Goal: Check status: Check status

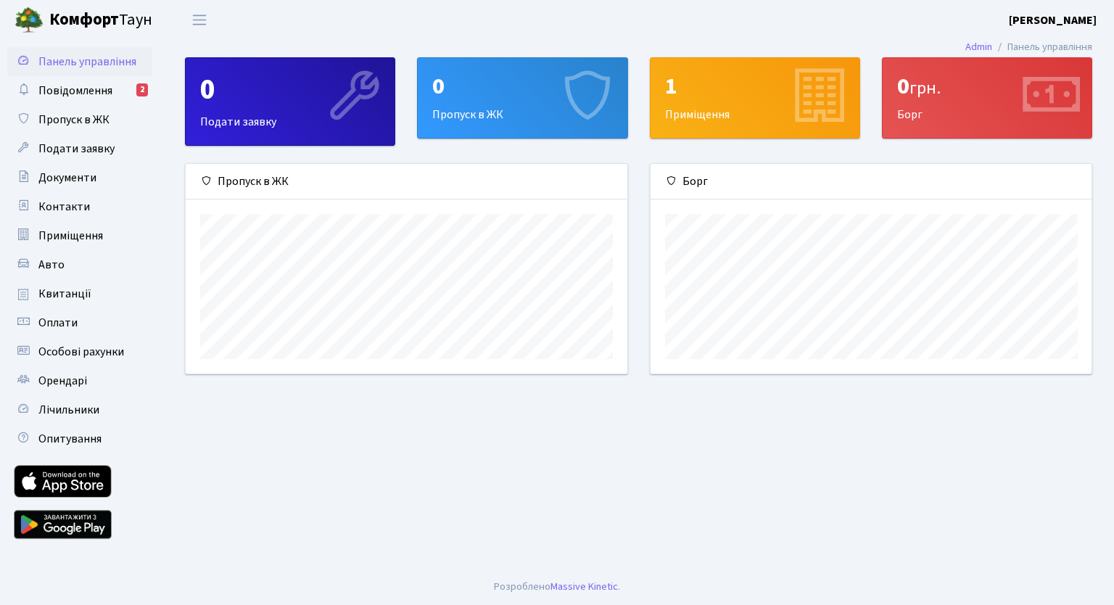
scroll to position [8038, 0]
click at [78, 299] on span "Квитанції" at bounding box center [64, 294] width 53 height 16
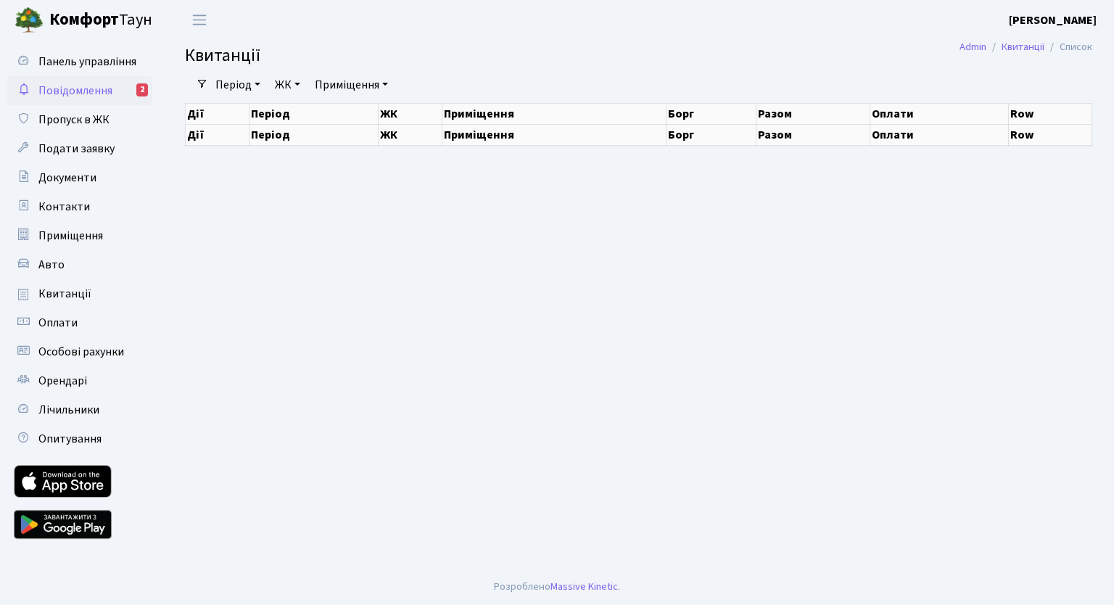
select select "25"
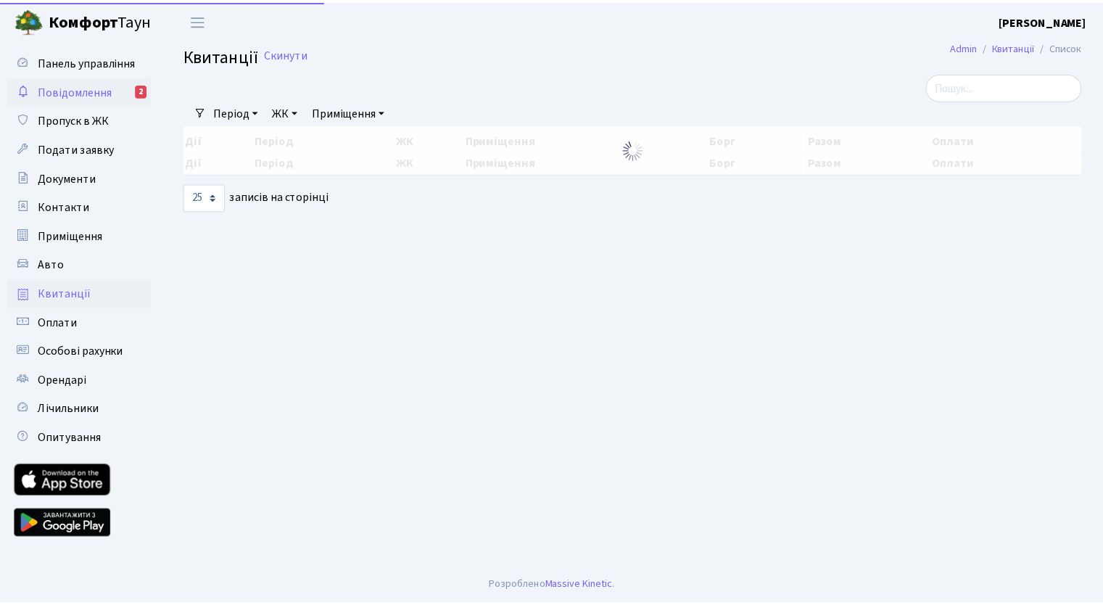
scroll to position [8038, 0]
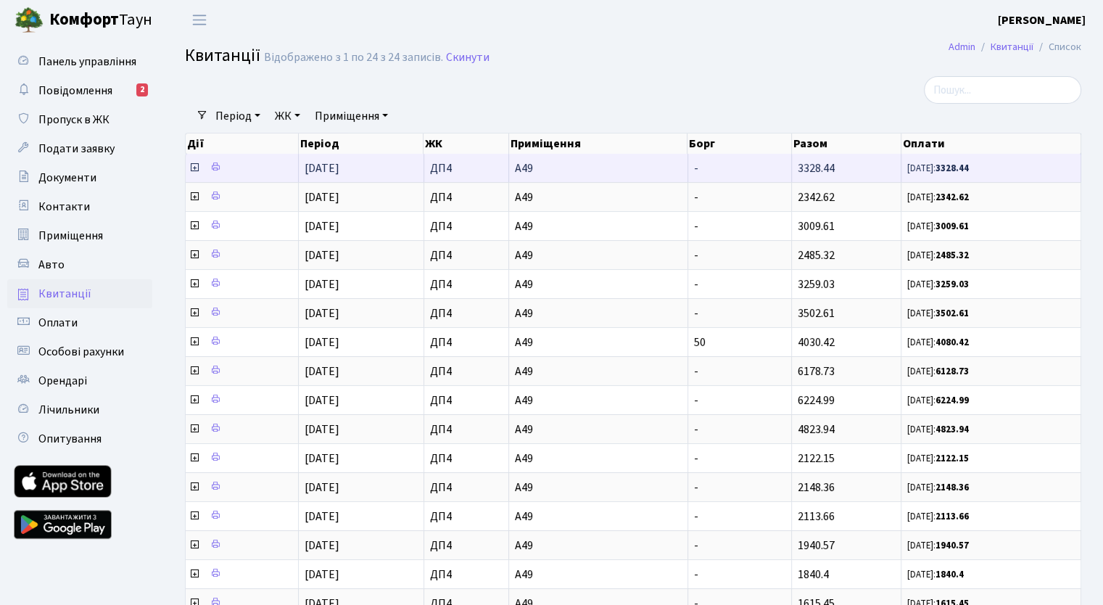
click at [193, 168] on icon at bounding box center [194, 168] width 12 height 12
